Goal: Ask a question: Seek information or help from site administrators or community

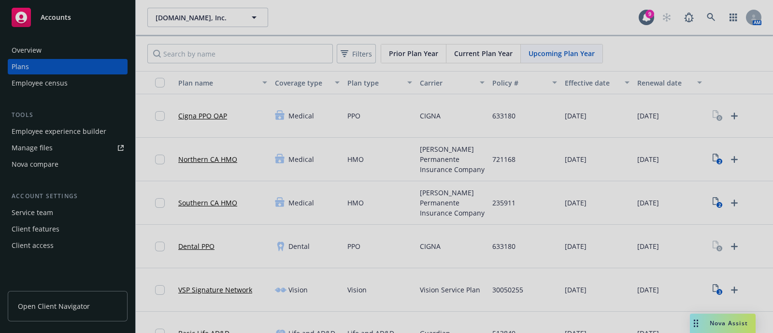
scroll to position [22, 0]
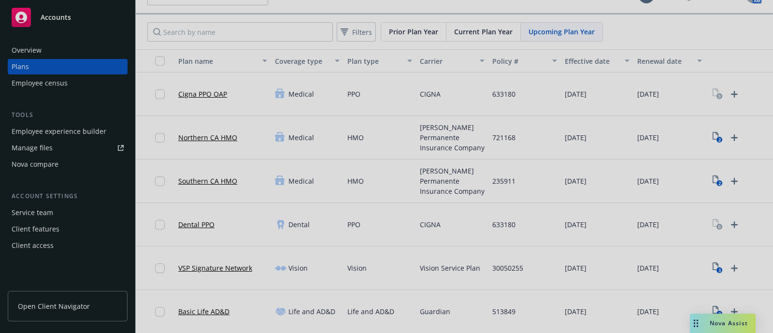
click at [720, 323] on div at bounding box center [386, 166] width 773 height 333
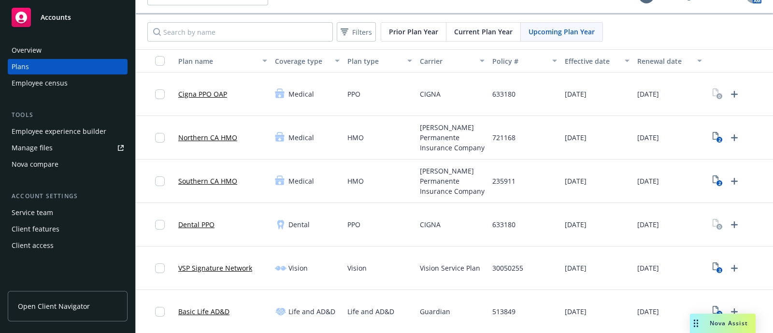
click at [720, 323] on span "Nova Assist" at bounding box center [729, 323] width 38 height 8
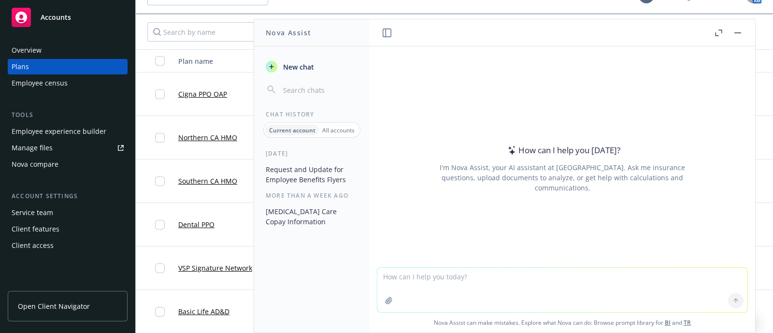
click at [500, 284] on textarea at bounding box center [562, 290] width 370 height 44
paste textarea "Hi, We were reviewing the Sept. Invoice and noticed that the rates on the below…"
type textarea "Hi, We were reviewing the Sept. Invoice and noticed that the rates on the below…"
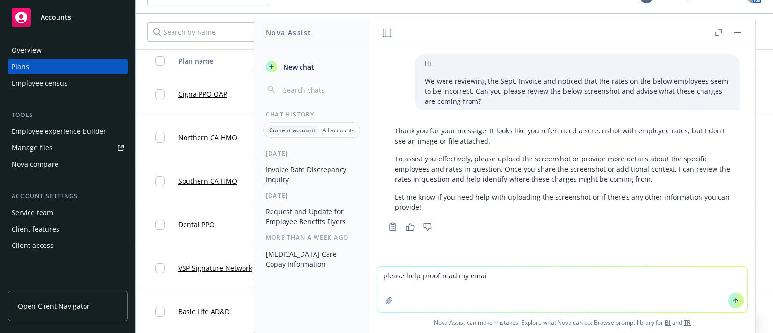
type textarea "please help proof read my email"
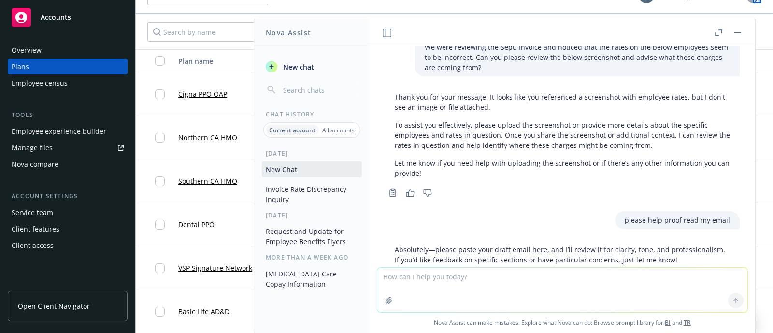
scroll to position [86, 0]
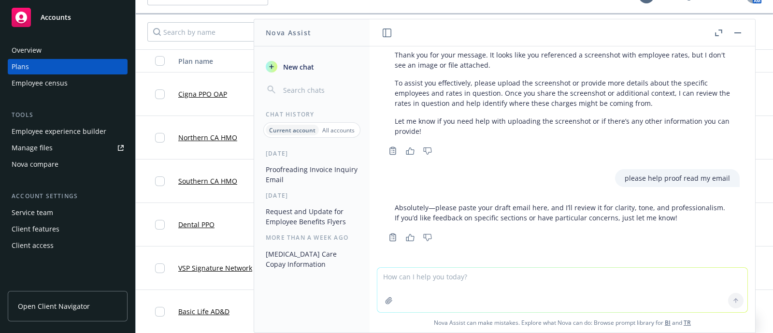
paste textarea "Hi, We were reviewing the Sept. Invoice and noticed that the rates on the below…"
type textarea "Hi, We were reviewing the Sept. Invoice and noticed that the rates on the below…"
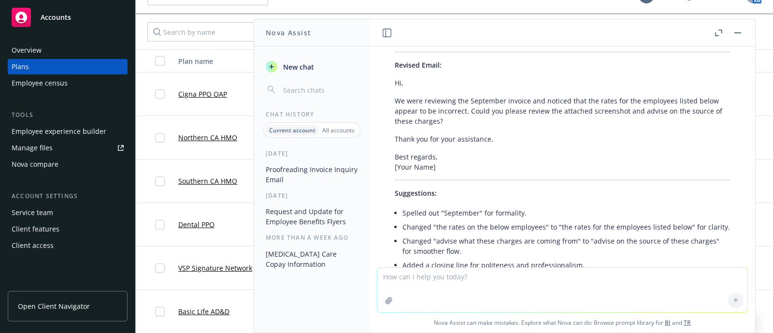
scroll to position [378, 0]
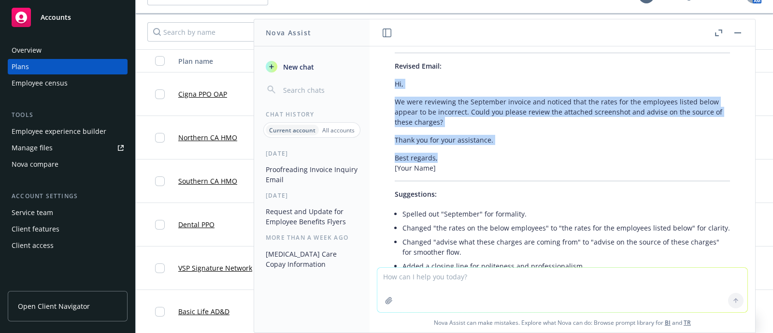
drag, startPoint x: 442, startPoint y: 169, endPoint x: 388, endPoint y: 95, distance: 91.2
click at [388, 95] on div "Your draft is clear and polite. Here are a few small adjustments to enhance cla…" at bounding box center [562, 165] width 355 height 288
copy div "Hi, We were reviewing the September invoice and noticed that the rates for the …"
